Goal: Transaction & Acquisition: Download file/media

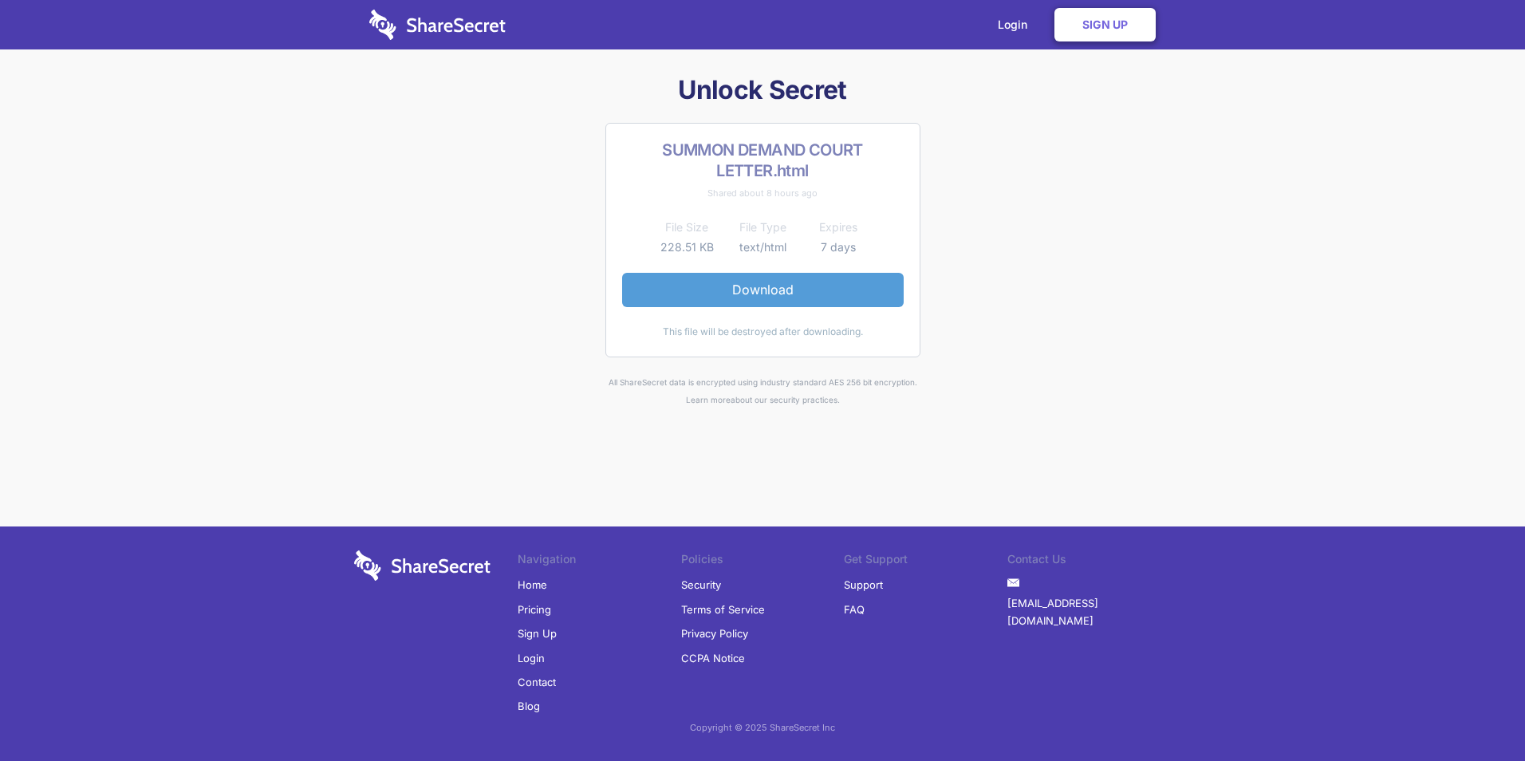
click at [812, 298] on link "Download" at bounding box center [763, 290] width 282 height 34
